Goal: Information Seeking & Learning: Learn about a topic

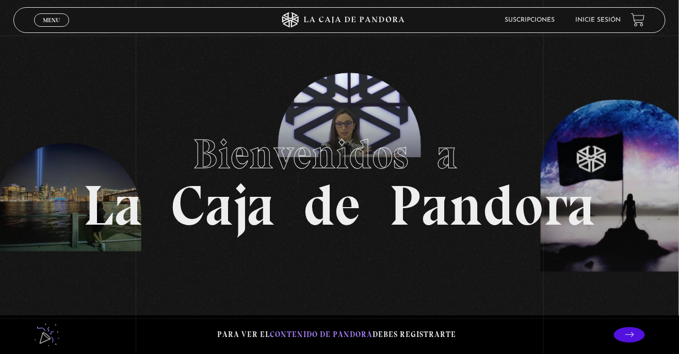
click at [603, 23] on link "Inicie sesión" at bounding box center [597, 20] width 45 height 6
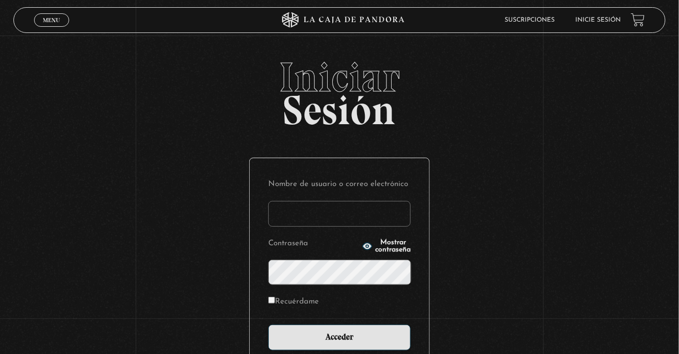
click at [314, 227] on input "Nombre de usuario o correo electrónico" at bounding box center [339, 214] width 142 height 26
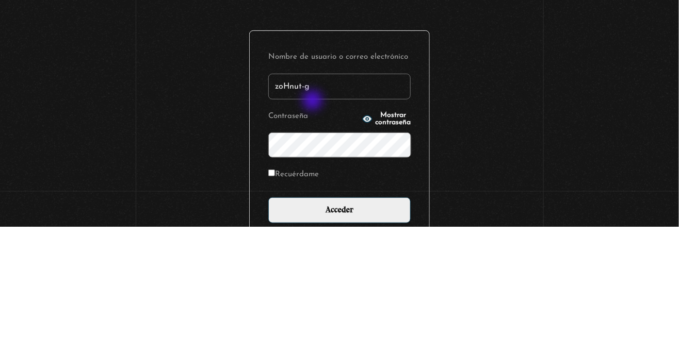
click at [279, 223] on input "zoHnut-g" at bounding box center [339, 214] width 142 height 26
type input "z"
type input "a"
type input "Ani07"
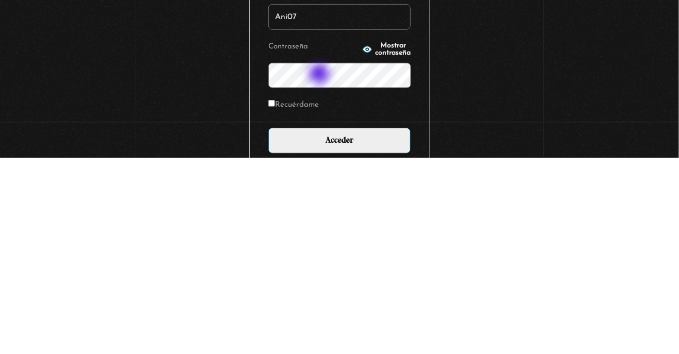
scroll to position [1, 0]
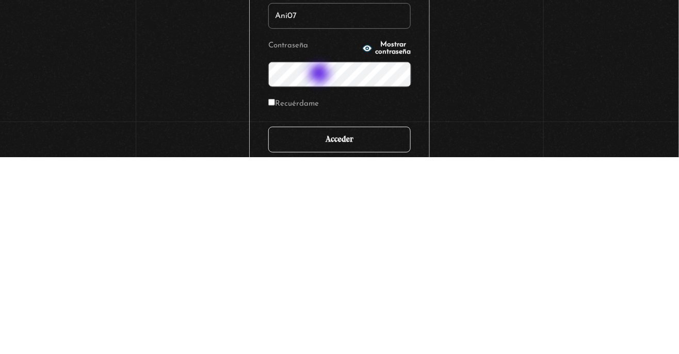
click at [383, 345] on input "Acceder" at bounding box center [339, 337] width 142 height 26
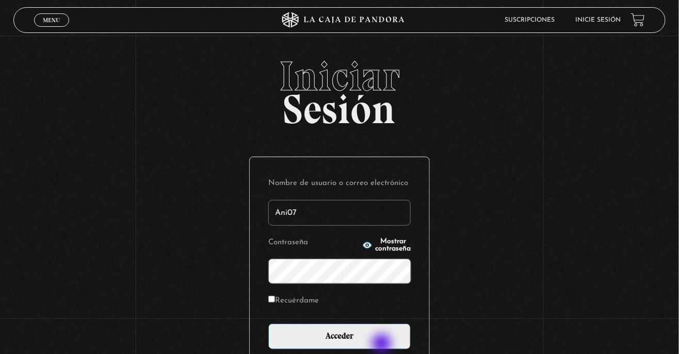
click at [275, 303] on input "Recuérdame" at bounding box center [271, 299] width 7 height 7
checkbox input "true"
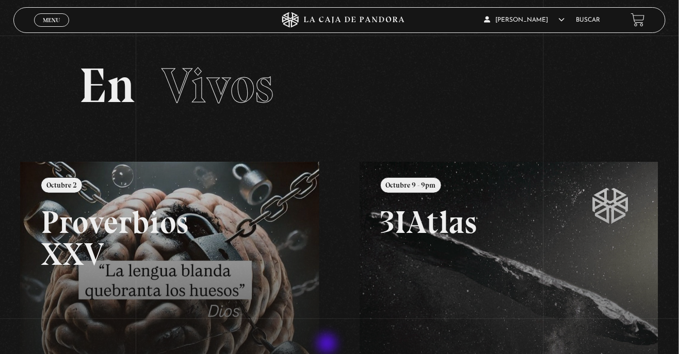
click at [41, 23] on link "Menu Cerrar" at bounding box center [51, 19] width 35 height 13
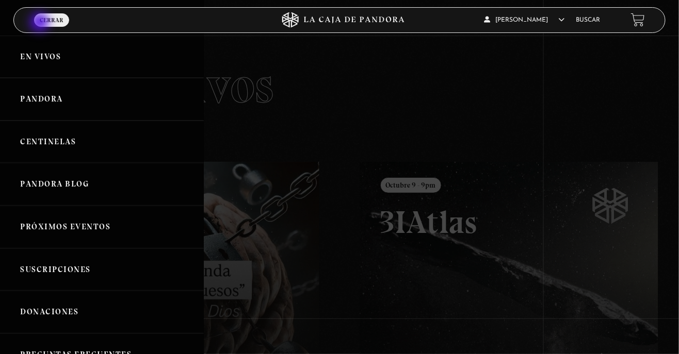
click at [23, 97] on link "Pandora" at bounding box center [102, 99] width 204 height 43
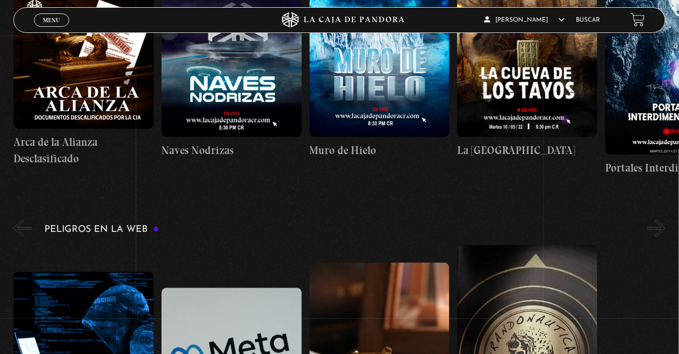
scroll to position [0, 296]
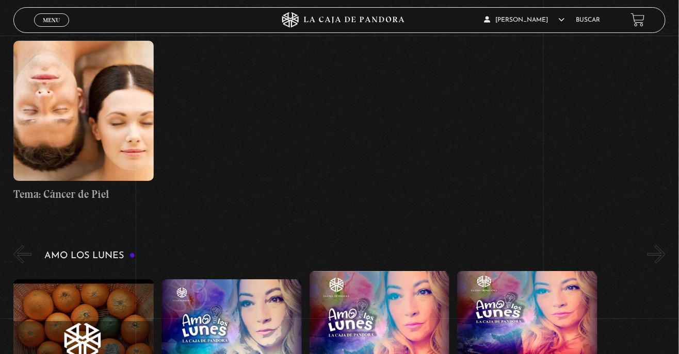
click at [60, 26] on span "Cerrar" at bounding box center [52, 29] width 24 height 7
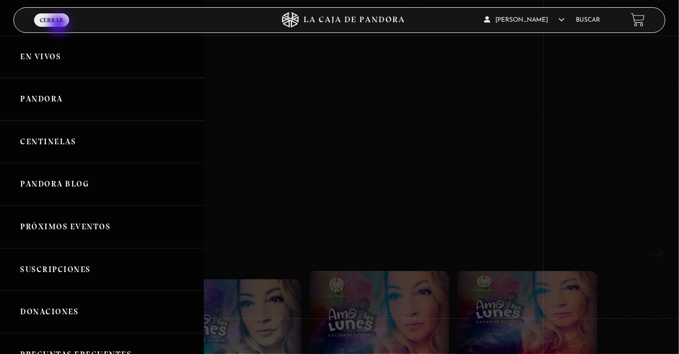
click at [63, 136] on link "Centinelas" at bounding box center [102, 142] width 204 height 43
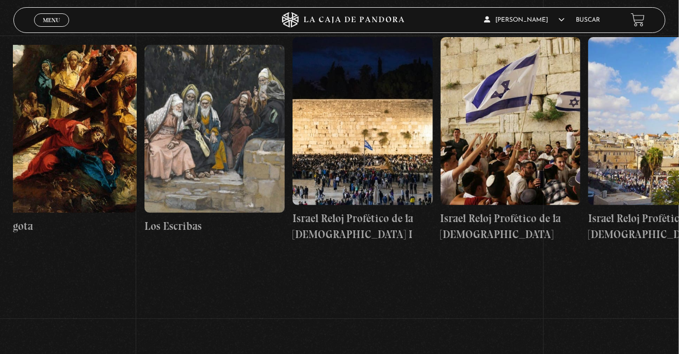
scroll to position [0, 16636]
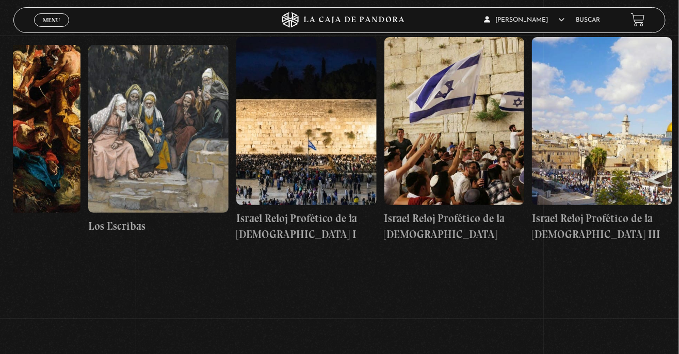
click at [51, 30] on div "Menu Cerrar" at bounding box center [136, 20] width 204 height 25
click at [47, 23] on span "Menu" at bounding box center [51, 20] width 17 height 6
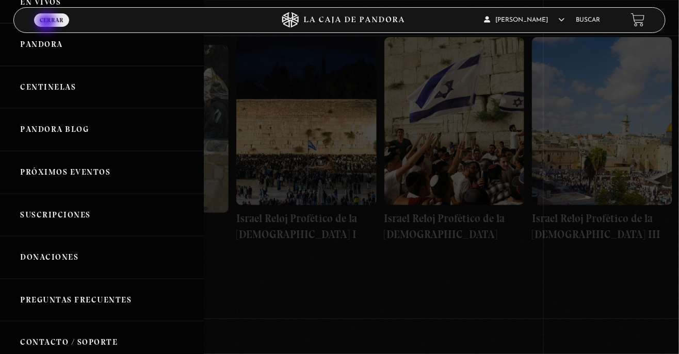
scroll to position [0, 0]
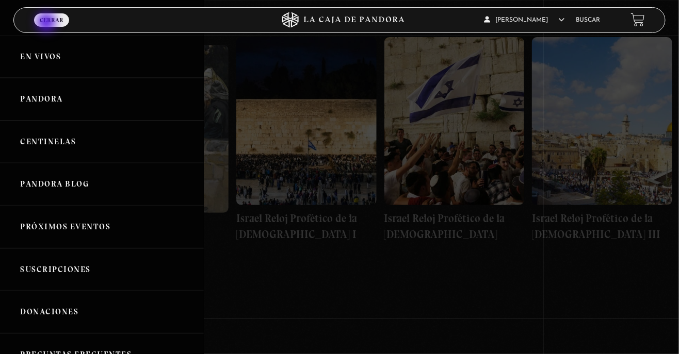
click at [34, 104] on link "Pandora" at bounding box center [102, 99] width 204 height 43
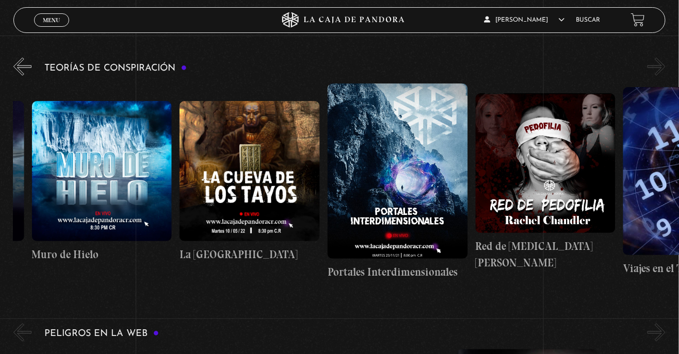
scroll to position [0, 369]
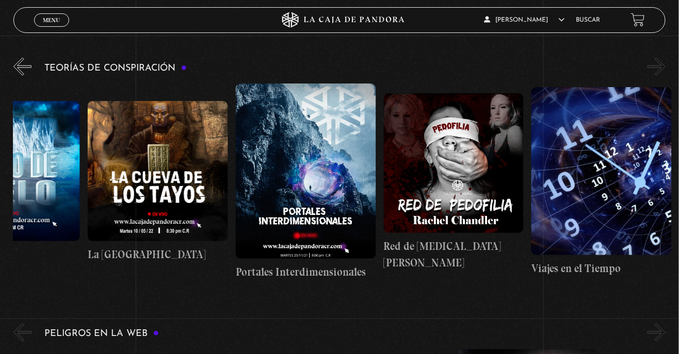
click at [650, 62] on button "»" at bounding box center [656, 67] width 18 height 18
click at [660, 72] on button "»" at bounding box center [656, 67] width 18 height 18
click at [655, 75] on button "»" at bounding box center [656, 67] width 18 height 18
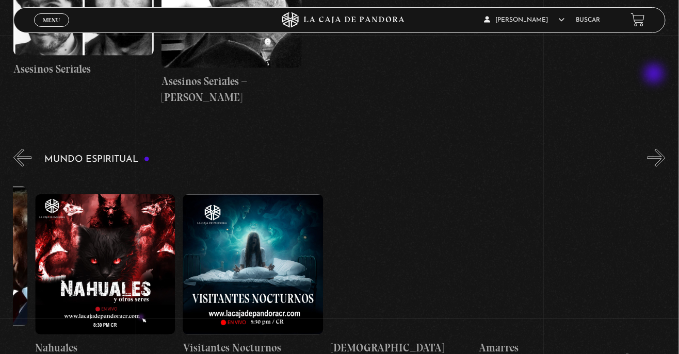
scroll to position [0, 0]
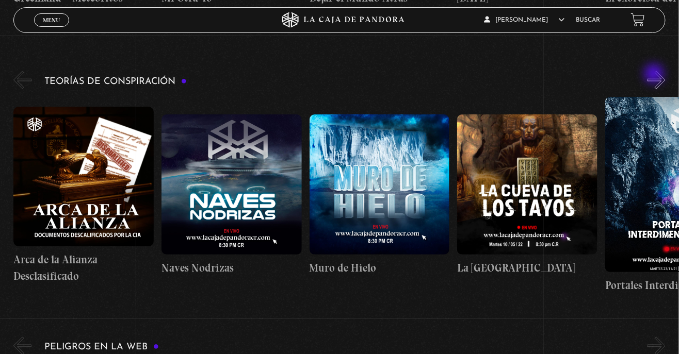
click at [70, 262] on h4 "Arca de la Alianza Desclasificado" at bounding box center [83, 268] width 140 height 32
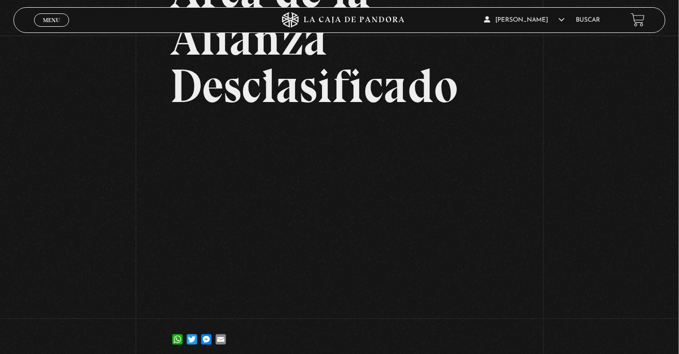
scroll to position [127, 0]
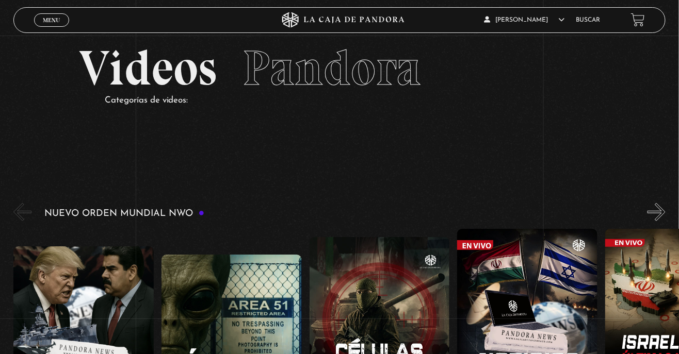
scroll to position [0, 1922]
click at [582, 22] on link "Buscar" at bounding box center [588, 20] width 24 height 6
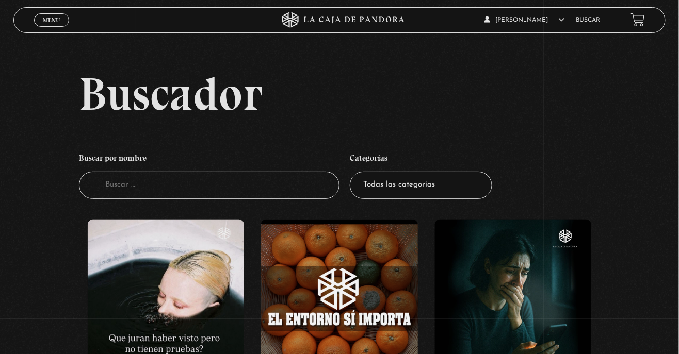
click at [222, 197] on input "Buscador" at bounding box center [209, 185] width 261 height 27
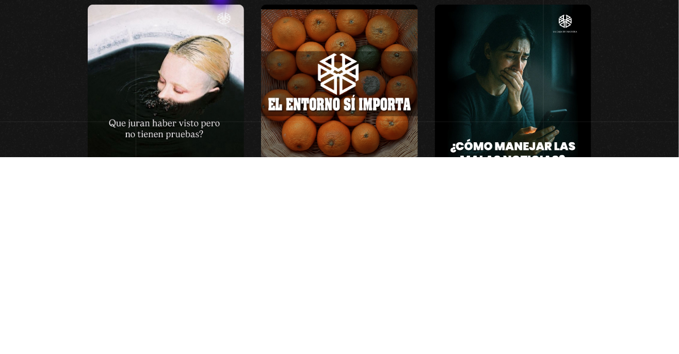
scroll to position [39, 0]
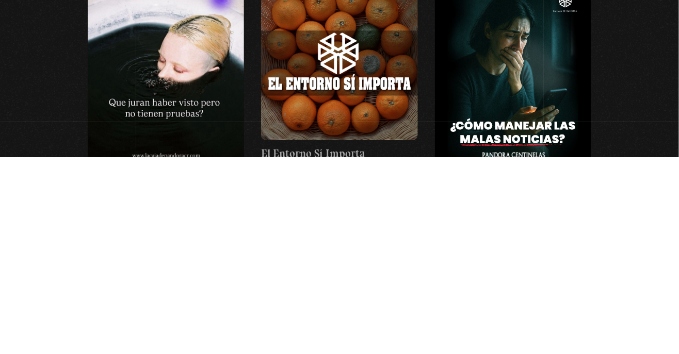
type input "Cleop"
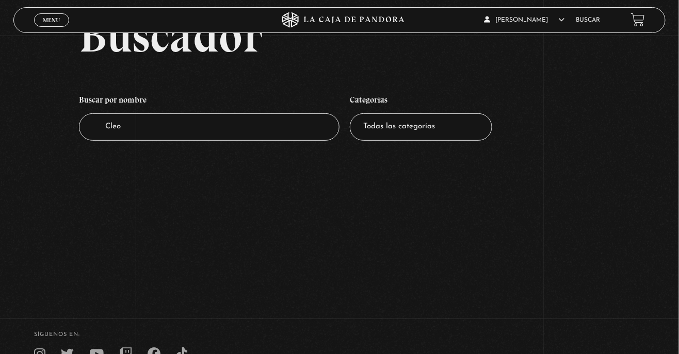
scroll to position [60, 0]
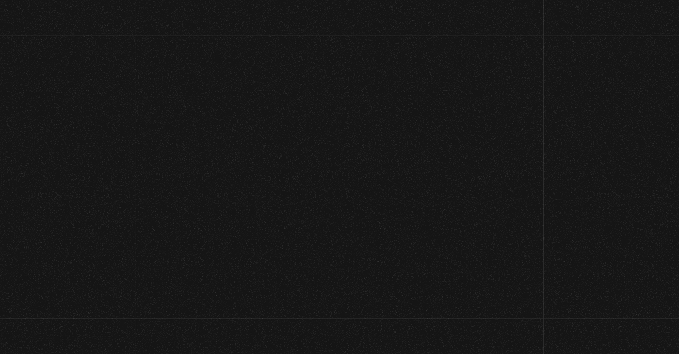
scroll to position [39, 0]
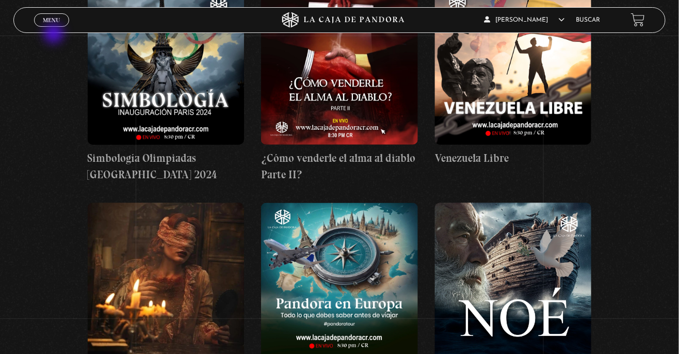
scroll to position [6224, 0]
click at [589, 22] on link "Buscar" at bounding box center [588, 20] width 24 height 6
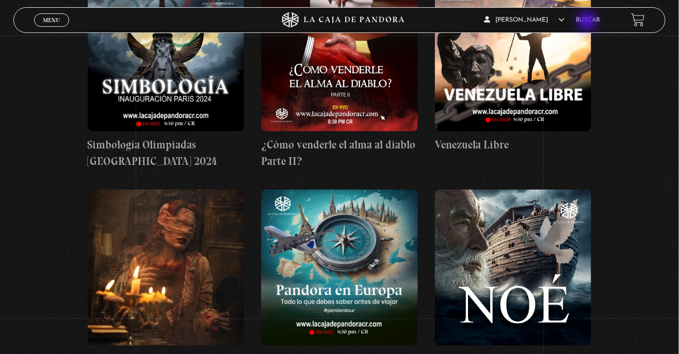
scroll to position [6257, 0]
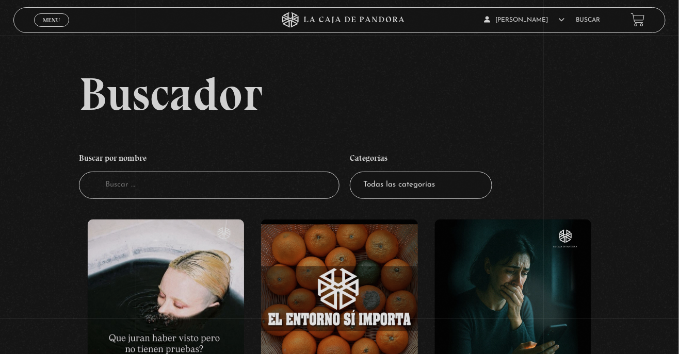
click at [184, 193] on input "Buscador" at bounding box center [209, 185] width 261 height 27
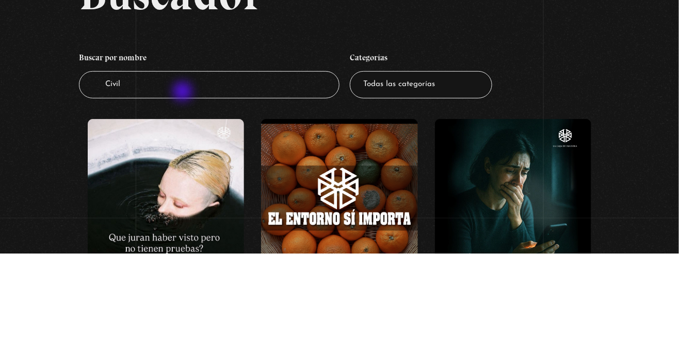
type input "Civil"
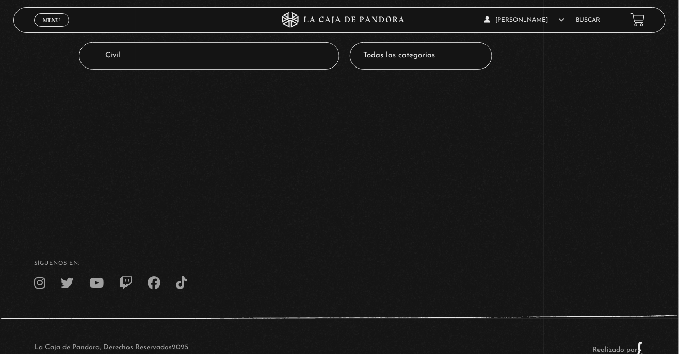
scroll to position [131, 0]
click at [178, 68] on input "Civil" at bounding box center [209, 54] width 261 height 27
type input "Civili"
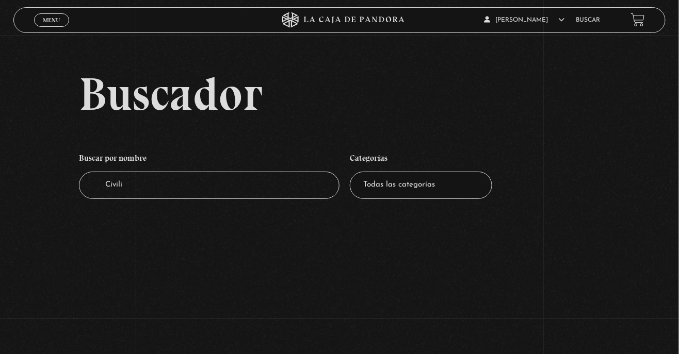
click at [204, 198] on input "Civili" at bounding box center [209, 185] width 261 height 27
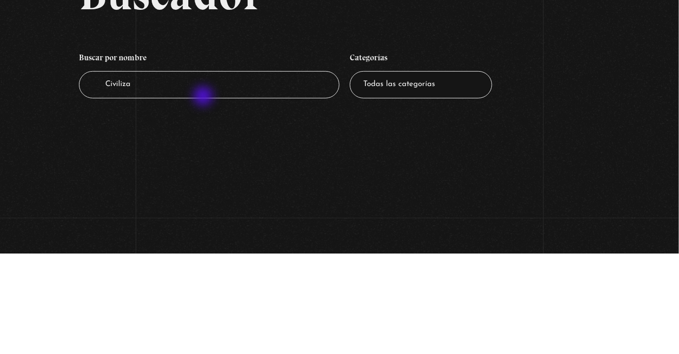
type input "Civiliza9"
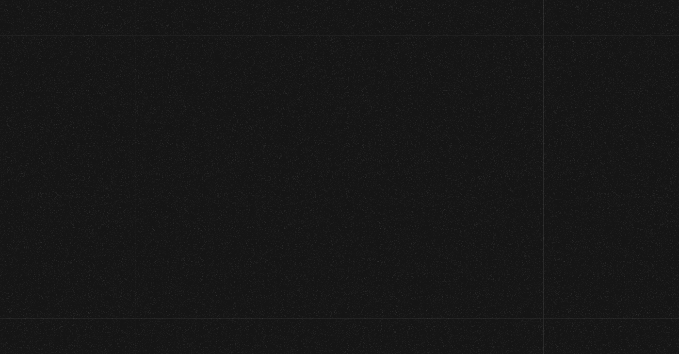
scroll to position [13, 0]
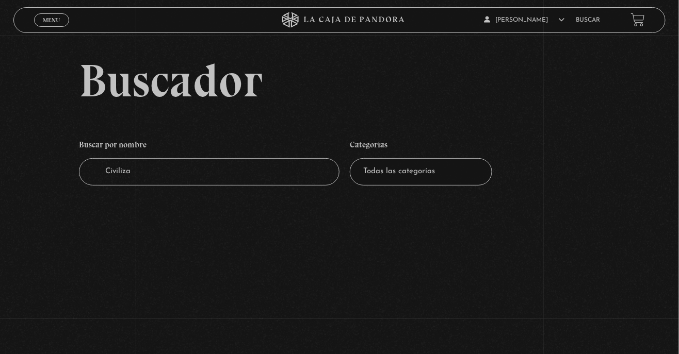
click at [185, 170] on input "Civiliza" at bounding box center [209, 171] width 261 height 27
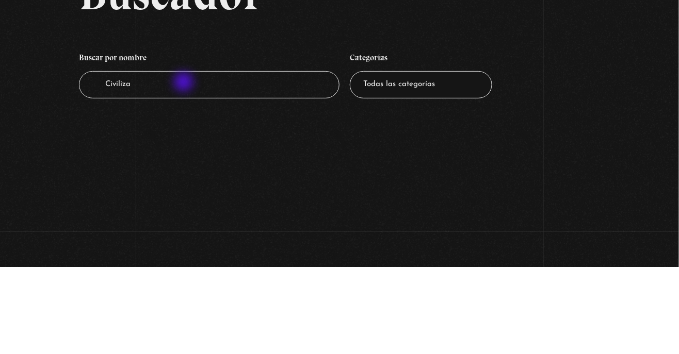
type input "Civiliz"
type input "Civilizaciones"
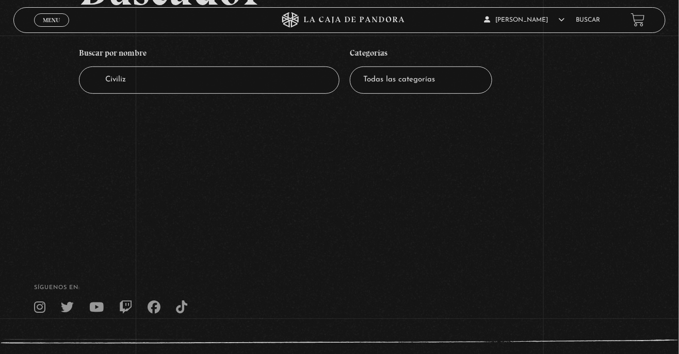
scroll to position [109, 0]
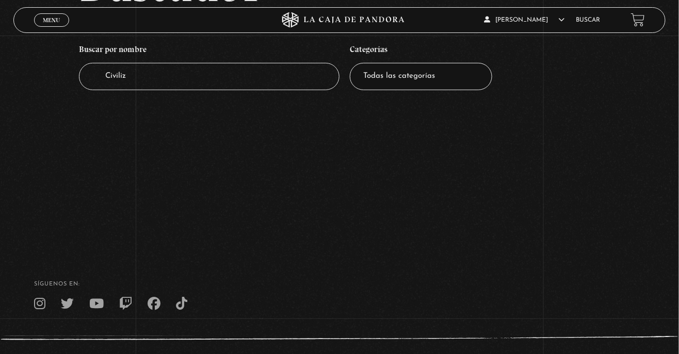
click at [156, 75] on input "Civiliz" at bounding box center [209, 76] width 261 height 27
type input "C"
type input "Civi"
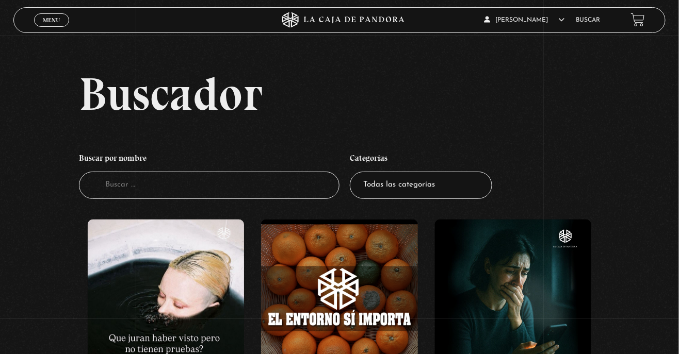
click at [125, 195] on input "Buscador" at bounding box center [209, 185] width 261 height 27
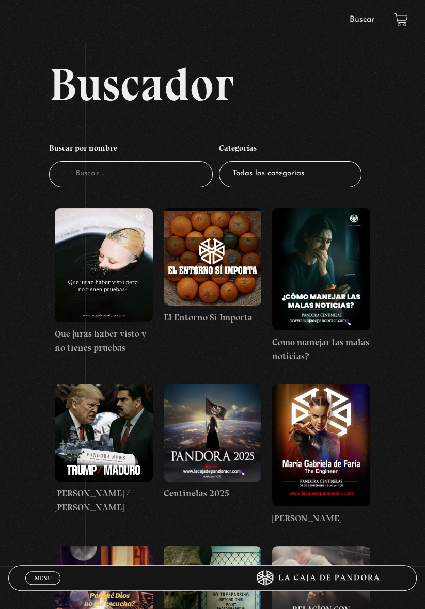
click at [110, 179] on input "Buscador" at bounding box center [130, 174] width 163 height 26
type input "Civ"
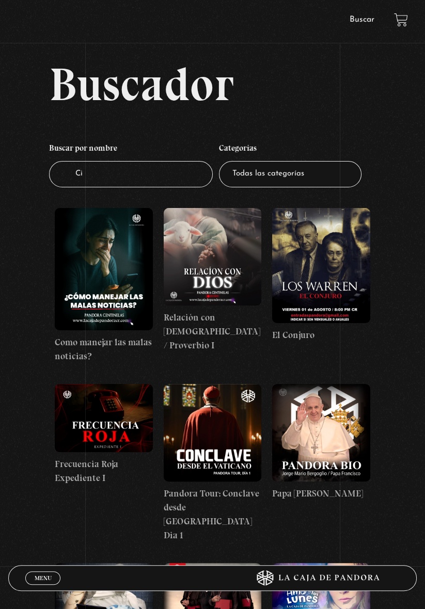
click at [122, 181] on input "Ci" at bounding box center [130, 174] width 163 height 26
type input "Civi"
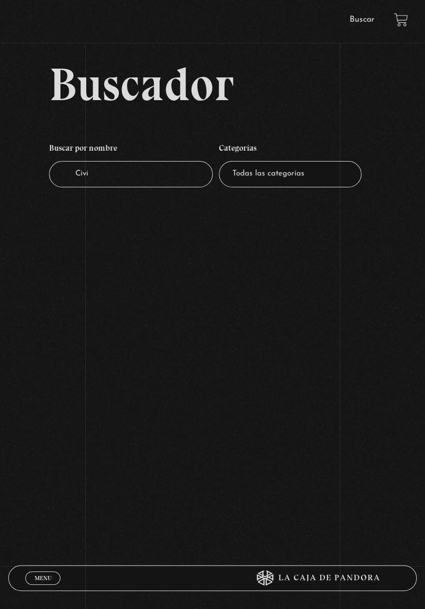
click at [154, 183] on input "Civi" at bounding box center [130, 174] width 163 height 26
type input "Civilizaciones"
click at [50, 578] on span "Menu" at bounding box center [43, 578] width 17 height 6
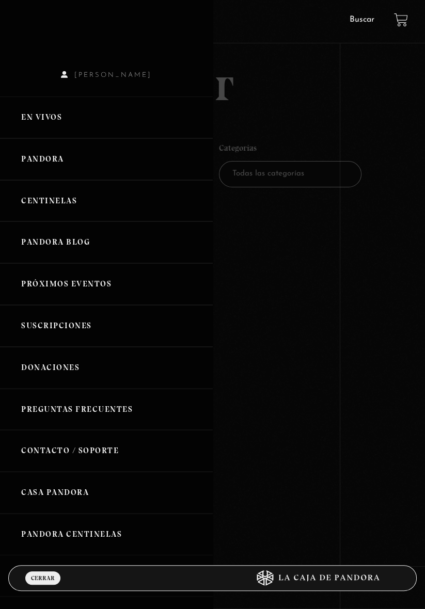
click at [331, 336] on div at bounding box center [212, 304] width 425 height 609
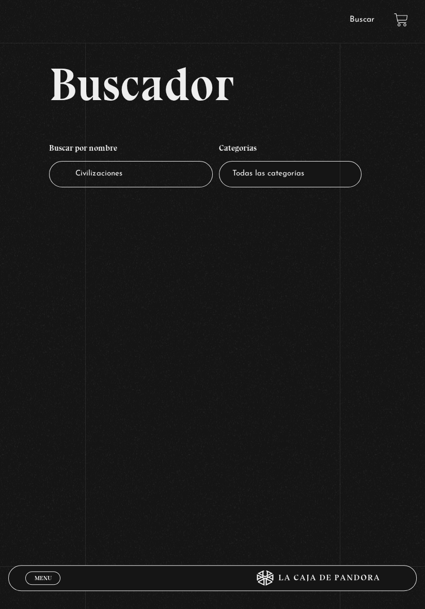
click at [192, 181] on input "Civilizaciones" at bounding box center [130, 174] width 163 height 26
type input "Civi"
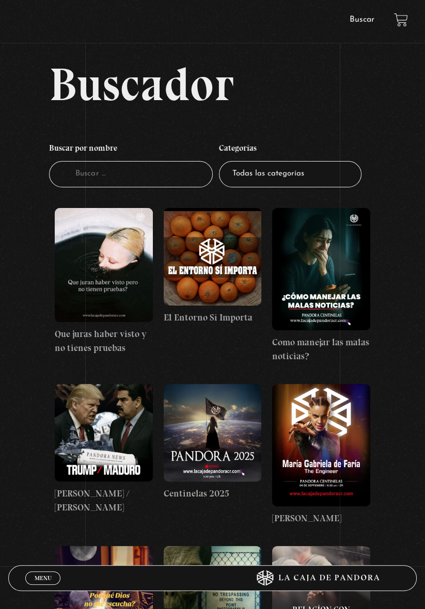
click at [155, 177] on input "Buscador" at bounding box center [130, 174] width 163 height 26
type input "Sociedades"
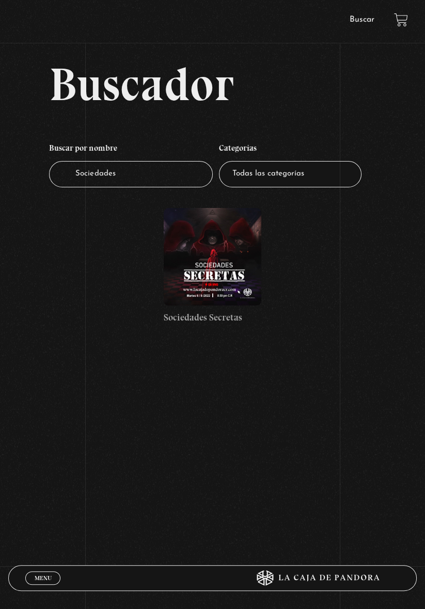
click at [172, 187] on input "Sociedades" at bounding box center [130, 174] width 163 height 26
type input "Sociedad"
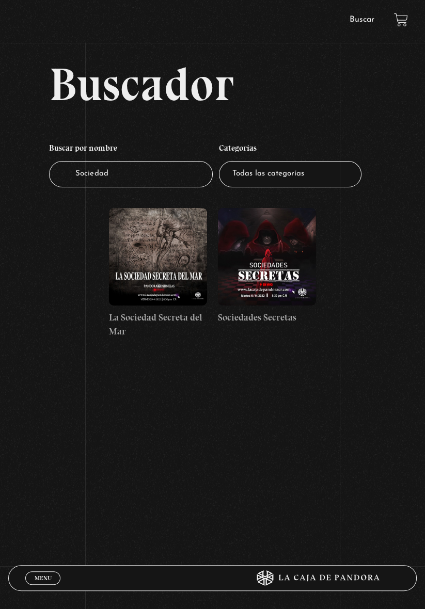
click at [128, 182] on input "Sociedad" at bounding box center [130, 174] width 163 height 26
type input "S"
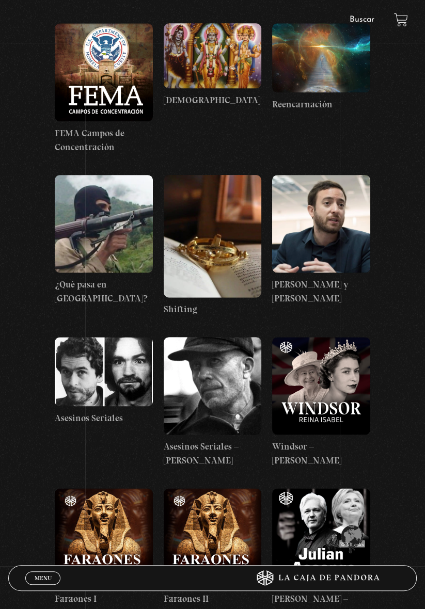
scroll to position [15768, 0]
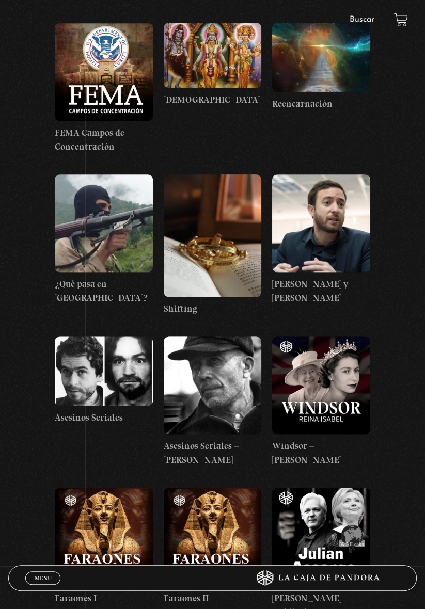
click at [95, 487] on figure at bounding box center [104, 536] width 98 height 98
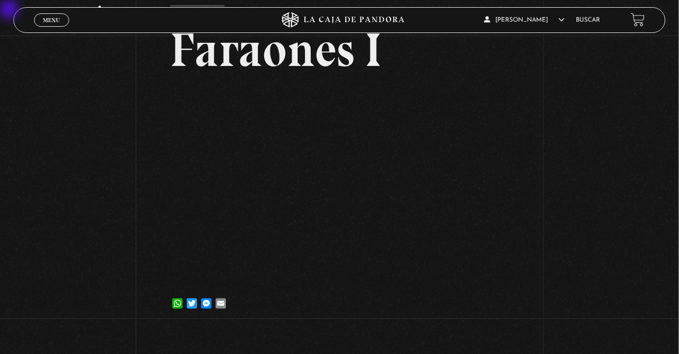
scroll to position [67, 0]
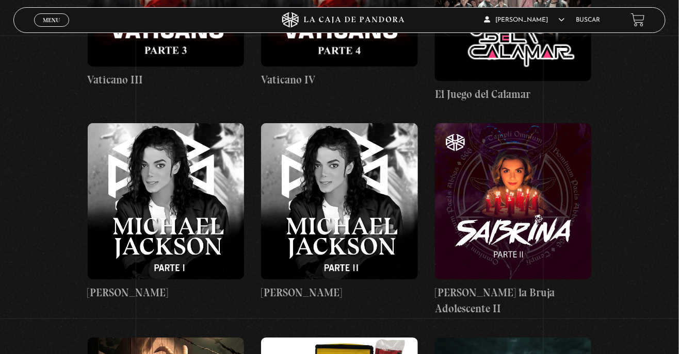
scroll to position [21137, 0]
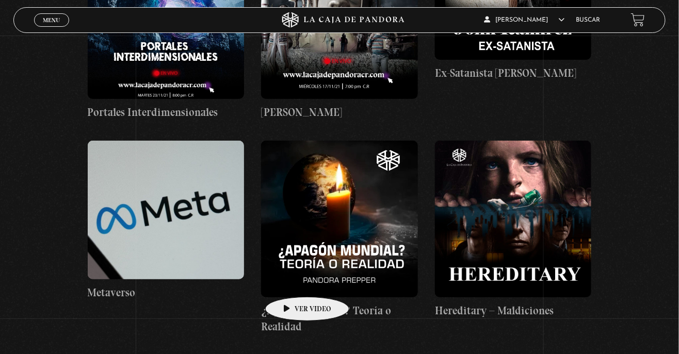
scroll to position [20312, 0]
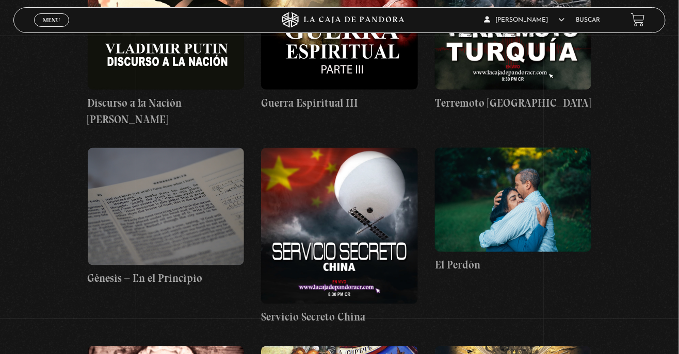
scroll to position [14633, 0]
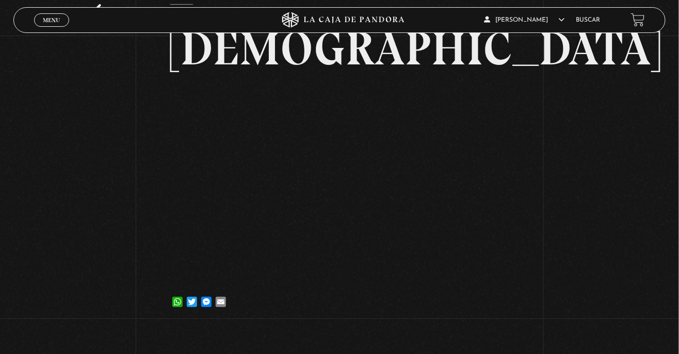
scroll to position [81, 0]
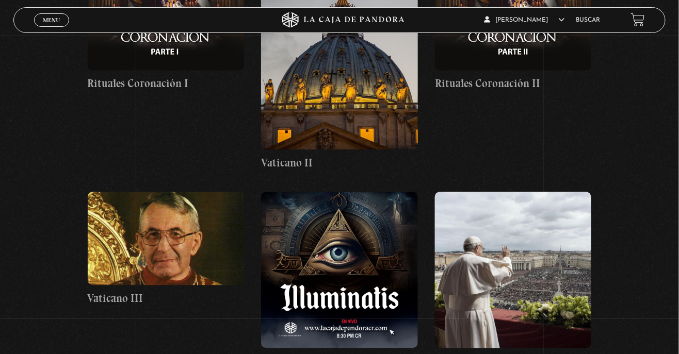
scroll to position [12555, 0]
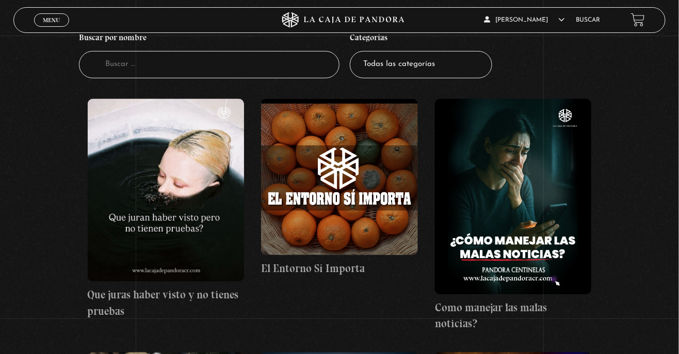
scroll to position [145, 0]
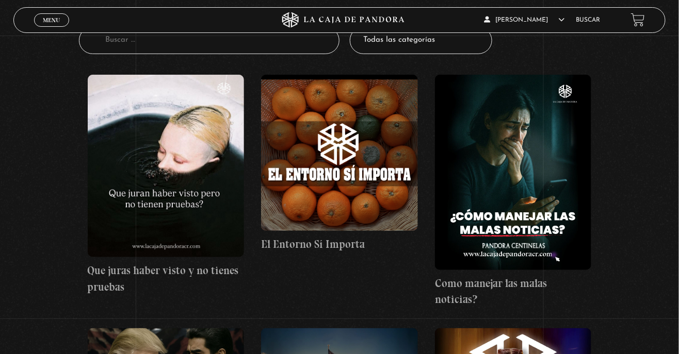
click at [395, 47] on select "Todas las categorías 11:11 Humanitario (1) Amo los [DATE] (4) Análisis de serie…" at bounding box center [421, 40] width 142 height 27
select select "centinelas"
click at [350, 33] on select "Todas las categorías 11:11 Humanitario (1) Amo los [DATE] (4) Análisis de serie…" at bounding box center [421, 40] width 142 height 27
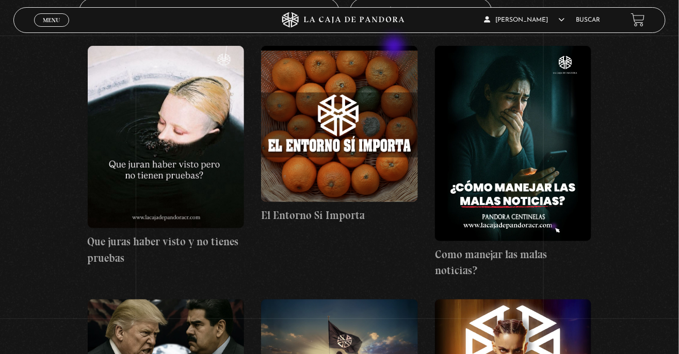
scroll to position [178, 0]
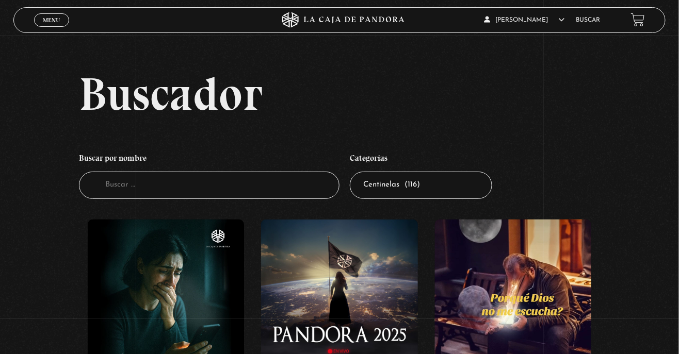
click at [407, 190] on select "Todas las categorías 11:11 Humanitario (1) Amo los [DATE] (4) Análisis de serie…" at bounding box center [421, 185] width 142 height 27
select select "pasteleria"
click at [350, 178] on select "Todas las categorías 11:11 Humanitario (1) Amo los [DATE] (4) Análisis de serie…" at bounding box center [421, 185] width 142 height 27
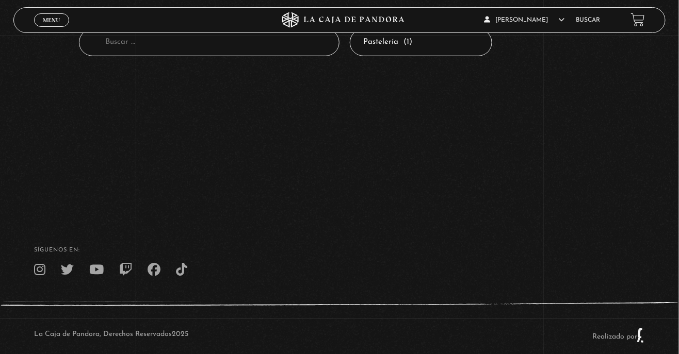
scroll to position [145, 0]
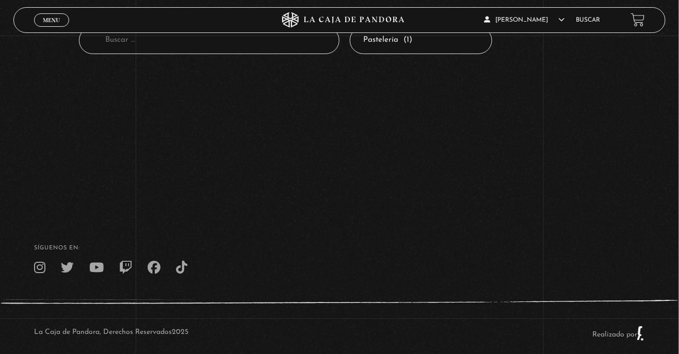
click at [386, 50] on select "Todas las categorías 11:11 Humanitario (1) Amo los [DATE] (4) Análisis de serie…" at bounding box center [421, 40] width 142 height 27
